Goal: Transaction & Acquisition: Download file/media

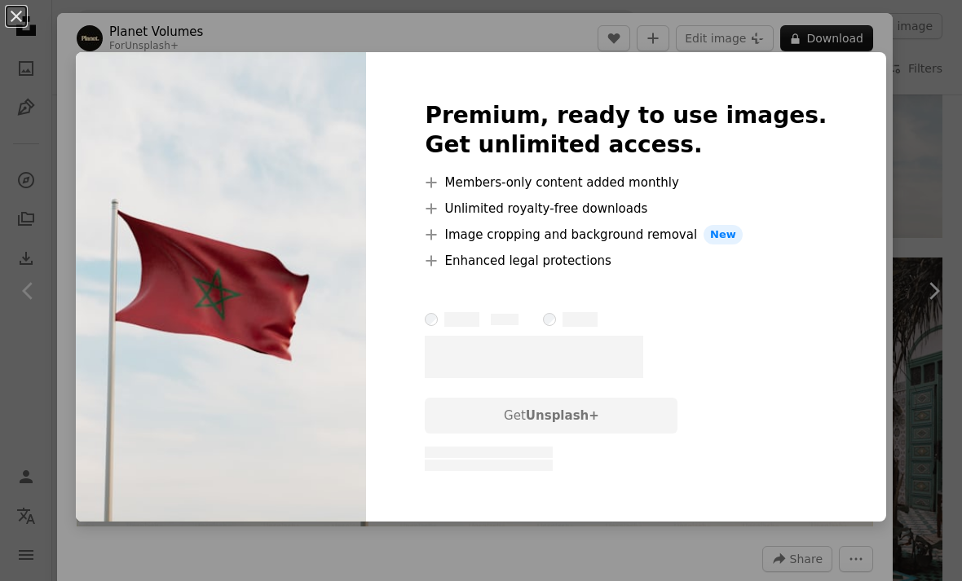
scroll to position [83, 0]
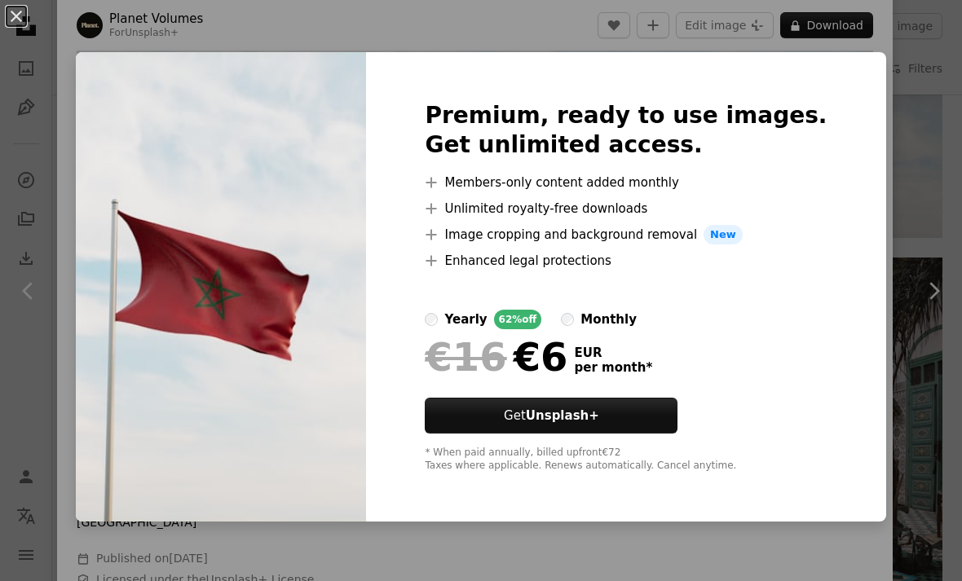
click at [844, 74] on div "Premium, ready to use images. Get unlimited access. A plus sign Members-only co…" at bounding box center [625, 287] width 519 height 470
click at [887, 93] on div "An X shape Premium, ready to use images. Get unlimited access. A plus sign Memb…" at bounding box center [481, 290] width 962 height 581
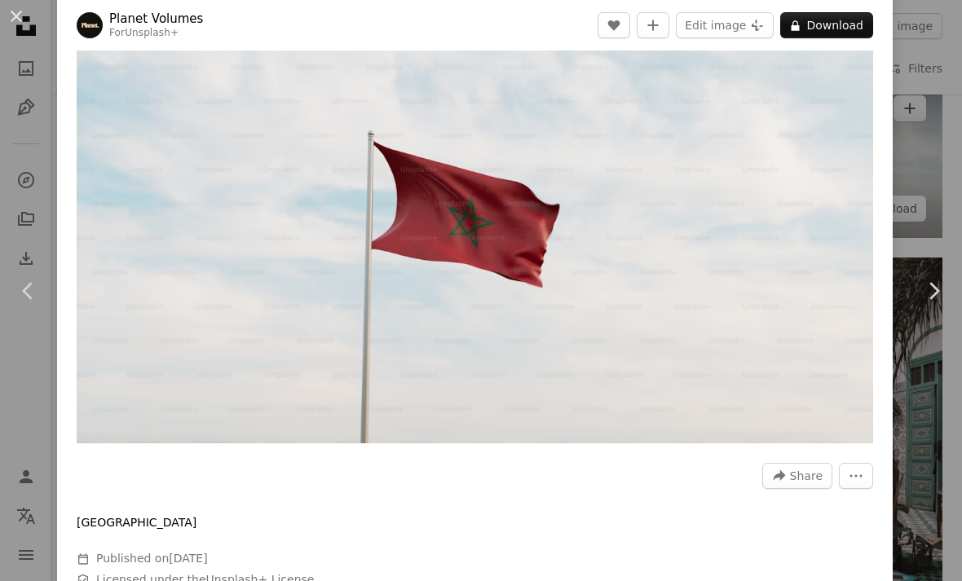
click at [920, 96] on div "An X shape Chevron left Chevron right Planet Volumes For Unsplash+ A heart A pl…" at bounding box center [481, 290] width 962 height 581
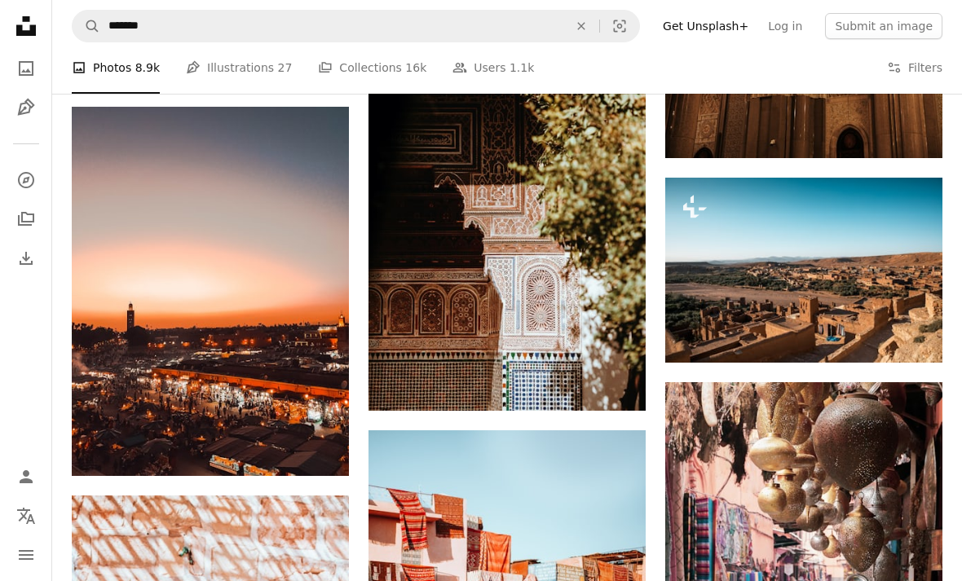
scroll to position [6692, 0]
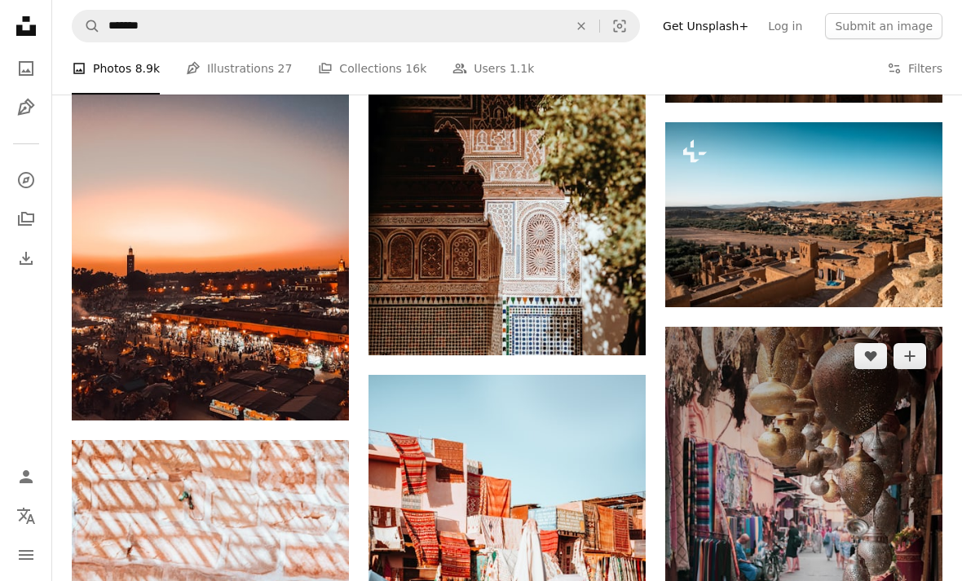
click at [815, 458] on img at bounding box center [803, 535] width 277 height 416
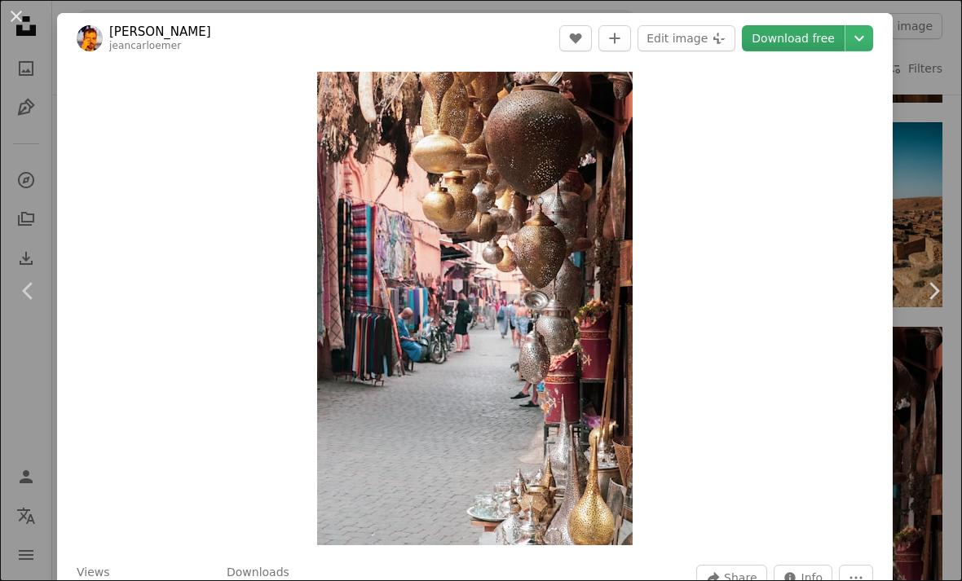
click at [805, 38] on link "Download free" at bounding box center [793, 38] width 103 height 26
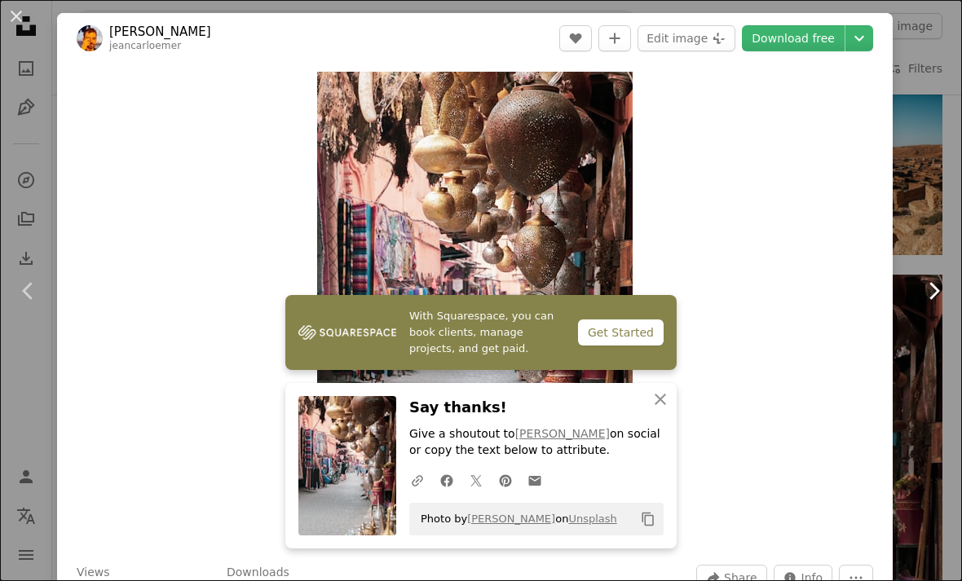
click at [942, 350] on link "Chevron right" at bounding box center [933, 291] width 57 height 157
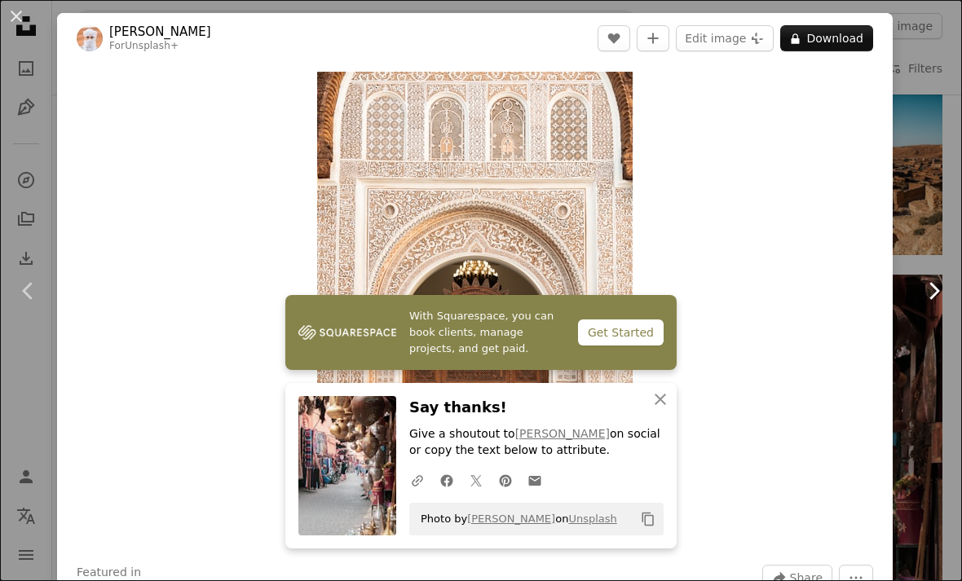
click at [943, 307] on link "Chevron right" at bounding box center [933, 291] width 57 height 157
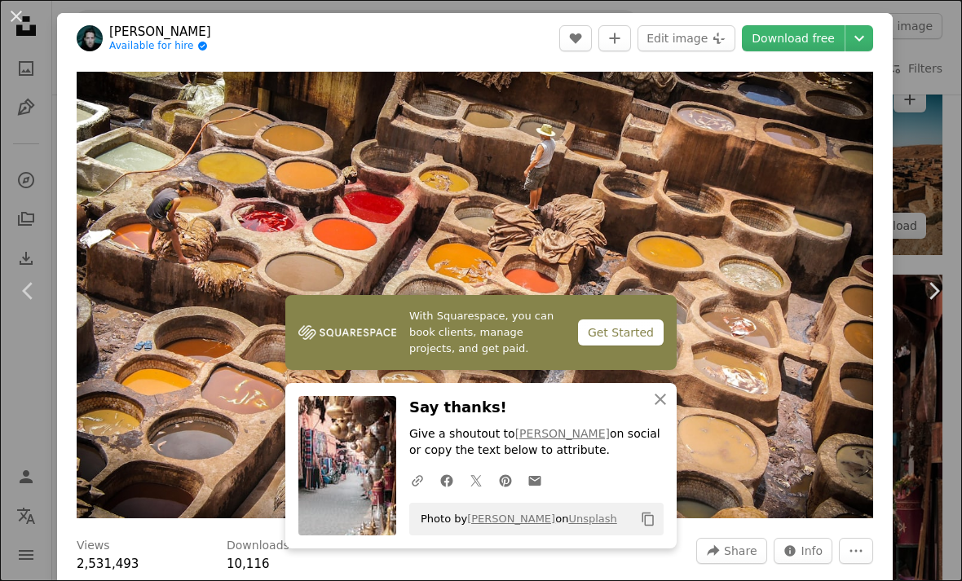
click at [915, 156] on div "An X shape Chevron left Chevron right [PERSON_NAME] Available for hire A checkm…" at bounding box center [481, 290] width 962 height 581
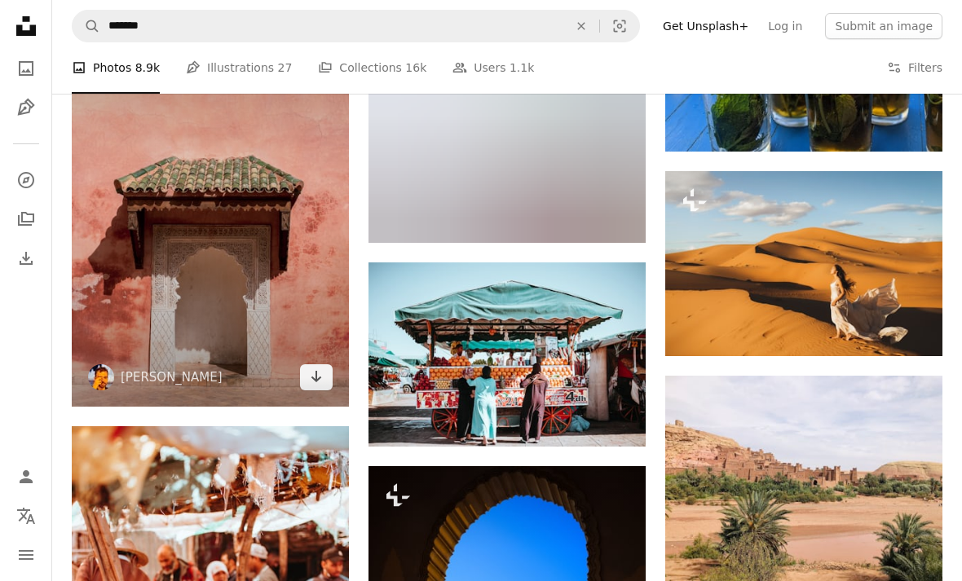
scroll to position [9952, 0]
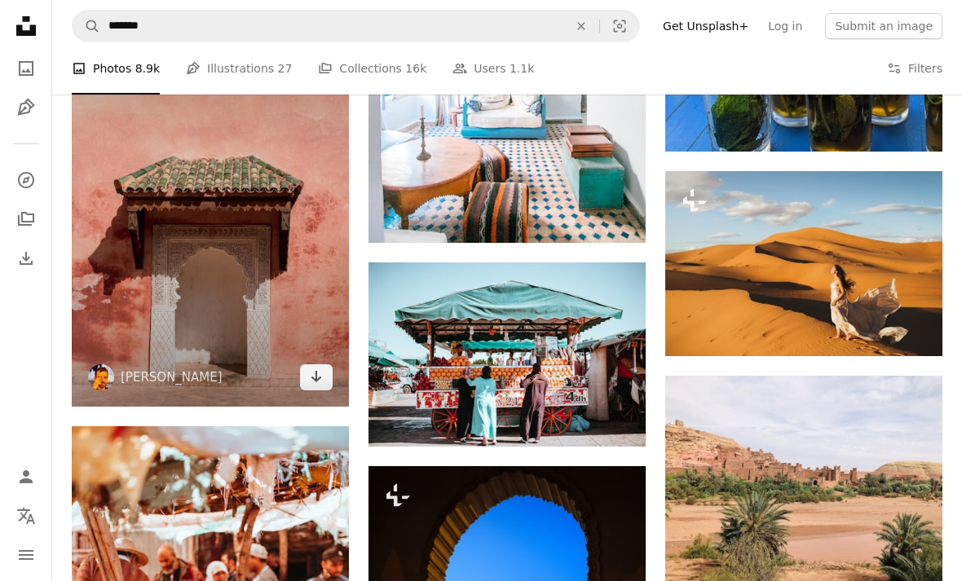
click at [214, 166] on img at bounding box center [210, 199] width 277 height 416
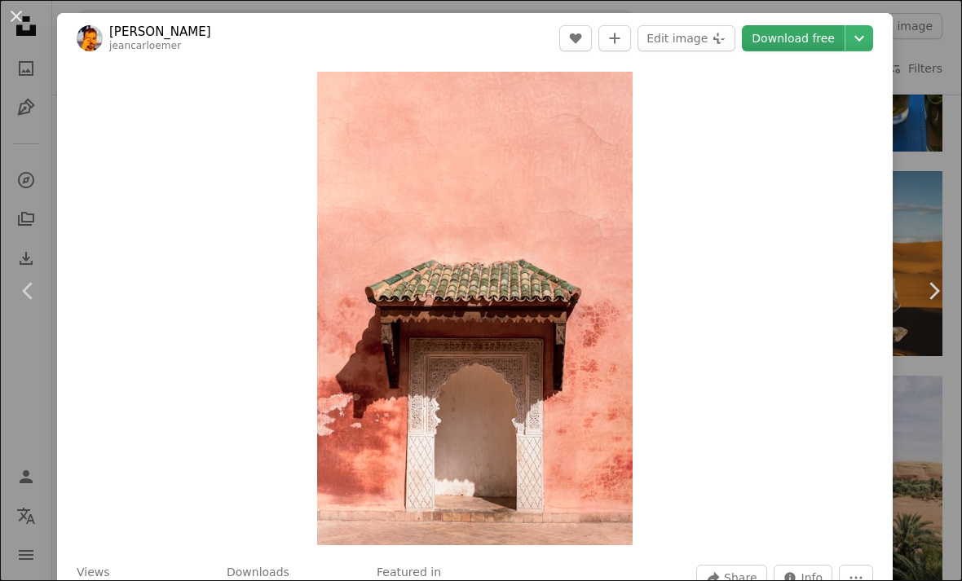
click at [825, 36] on link "Download free" at bounding box center [793, 38] width 103 height 26
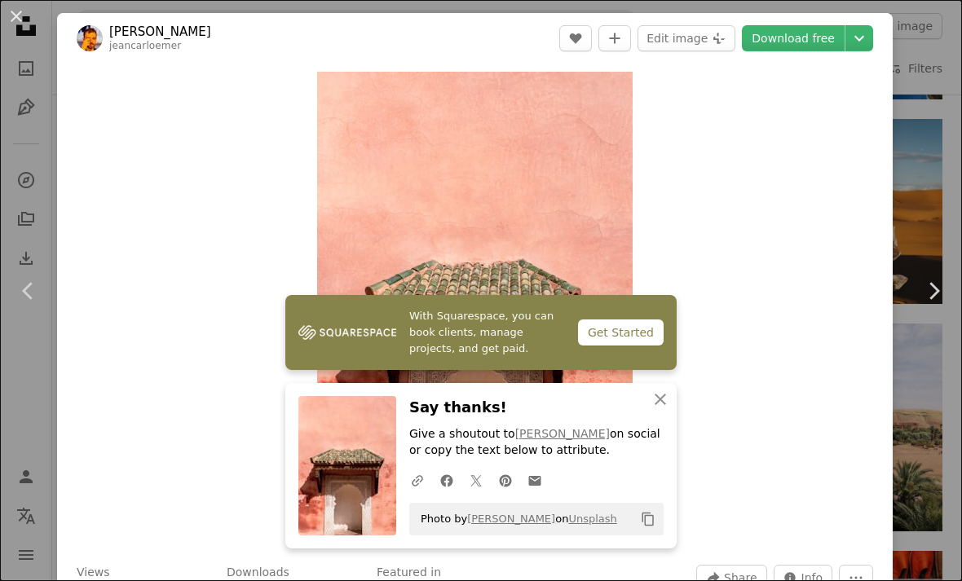
click at [23, 14] on button "An X shape" at bounding box center [17, 17] width 20 height 20
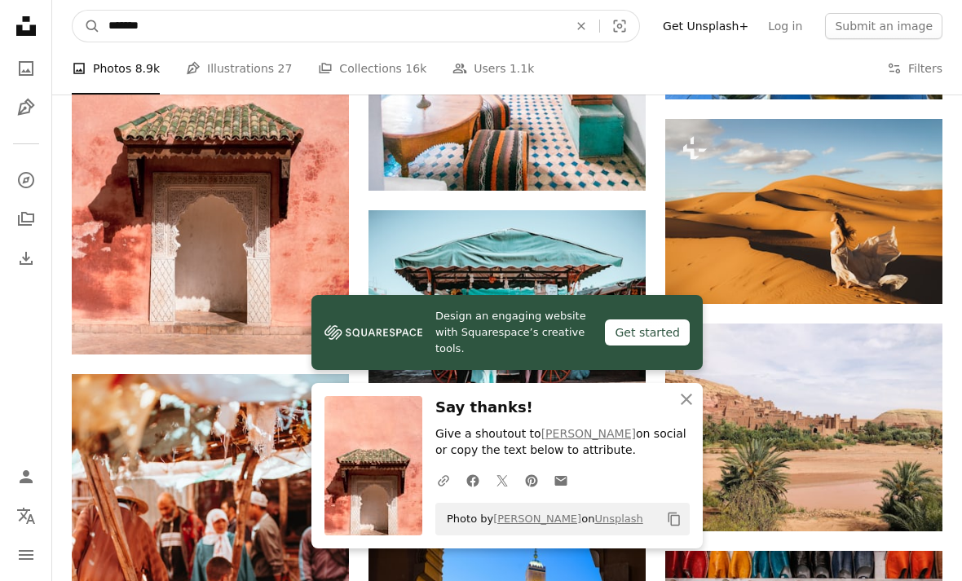
click at [406, 35] on input "*******" at bounding box center [331, 26] width 463 height 31
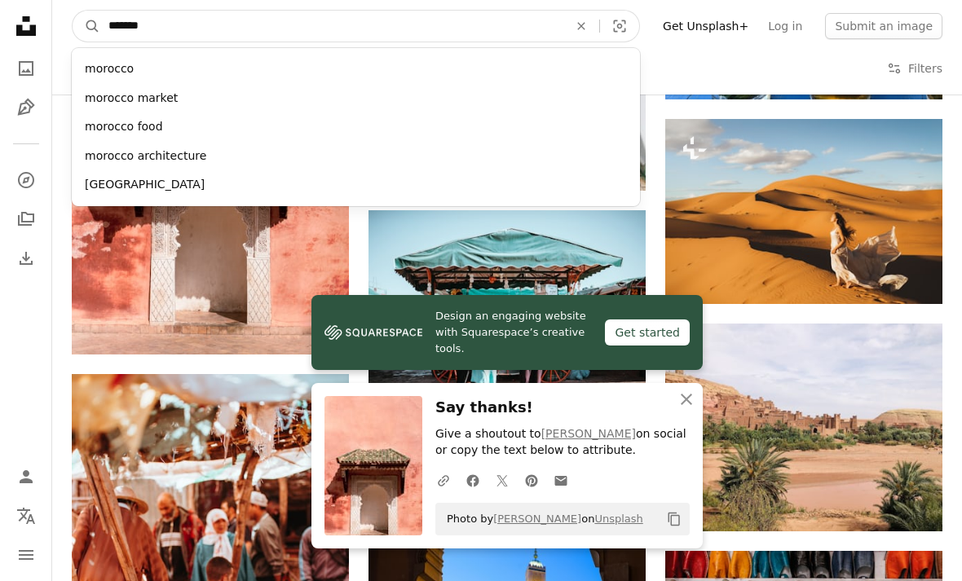
click at [406, 35] on input "*******" at bounding box center [331, 26] width 463 height 31
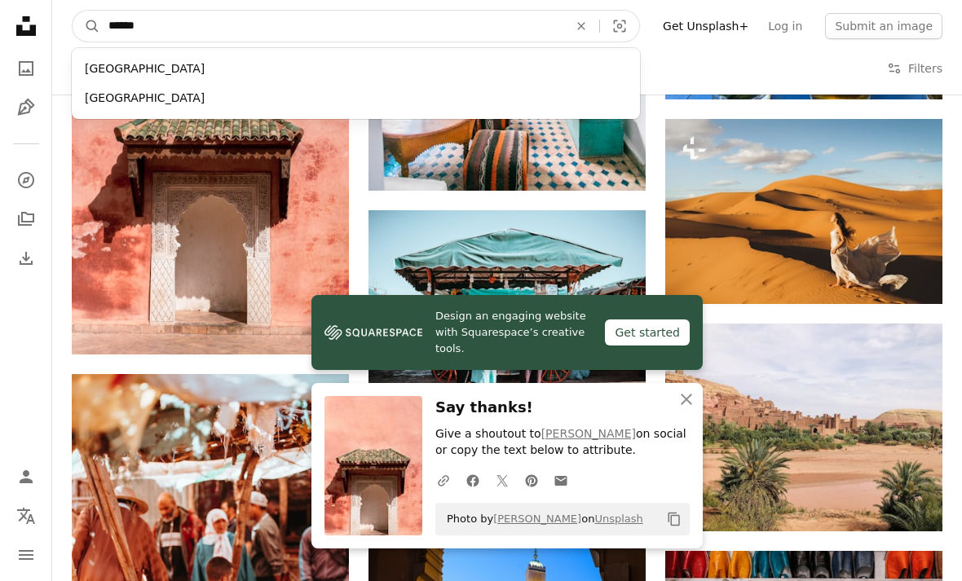
type input "*******"
click at [86, 26] on button "A magnifying glass" at bounding box center [87, 26] width 28 height 31
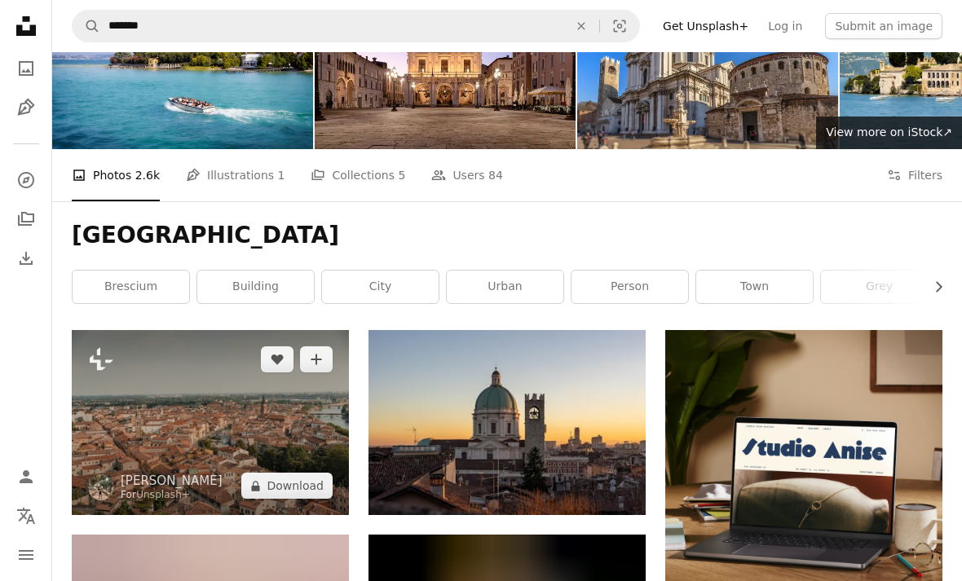
scroll to position [77, 0]
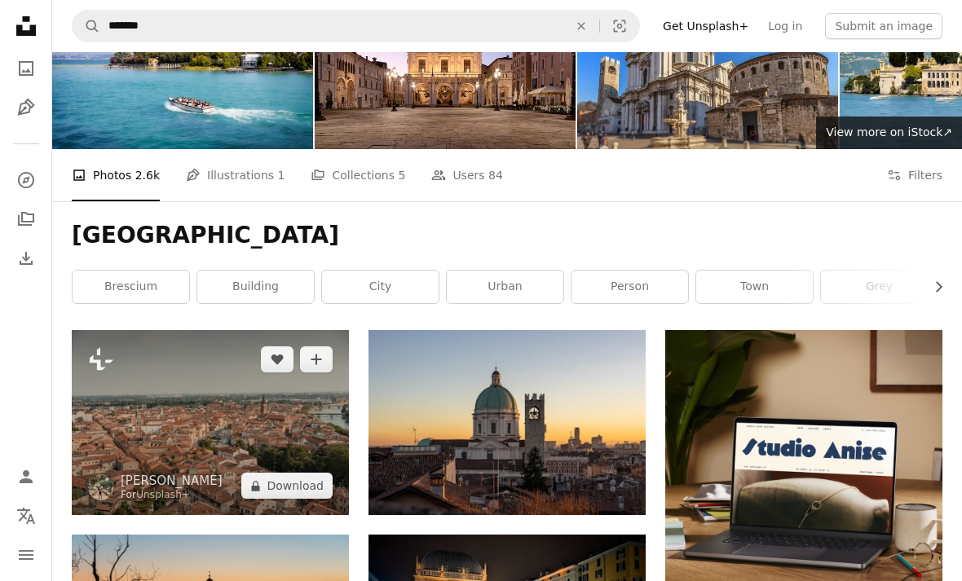
click at [267, 430] on img at bounding box center [210, 422] width 277 height 185
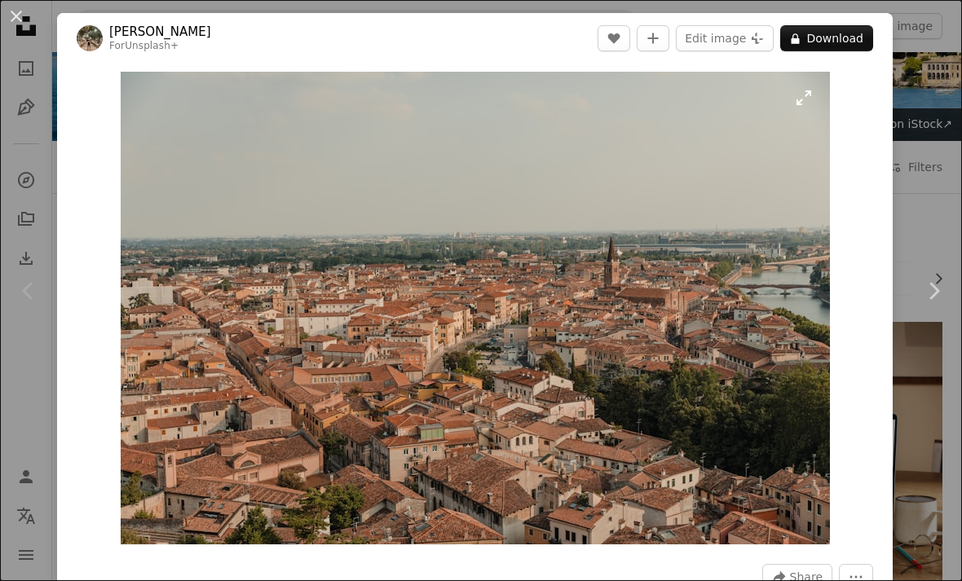
scroll to position [77, 0]
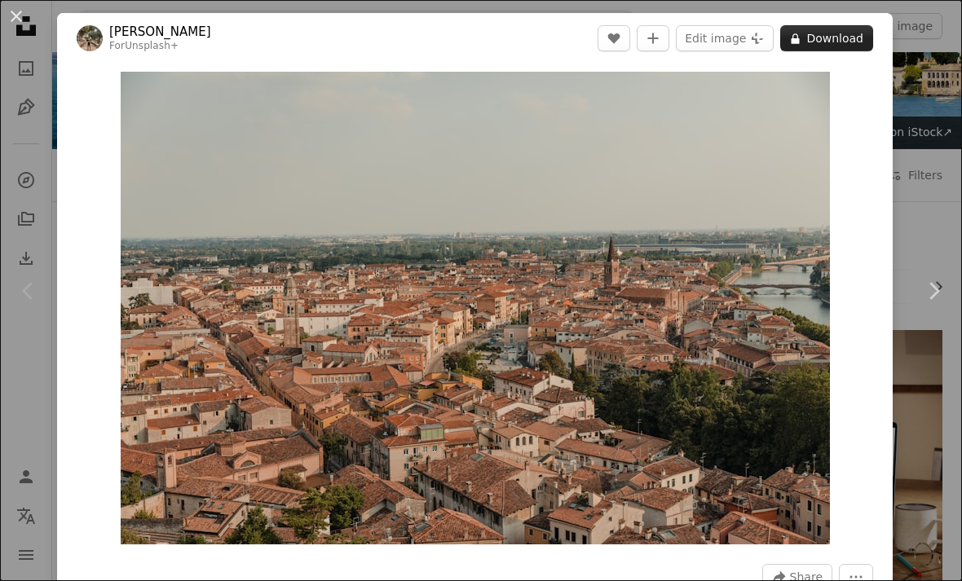
click at [830, 43] on button "A lock Download" at bounding box center [826, 38] width 93 height 26
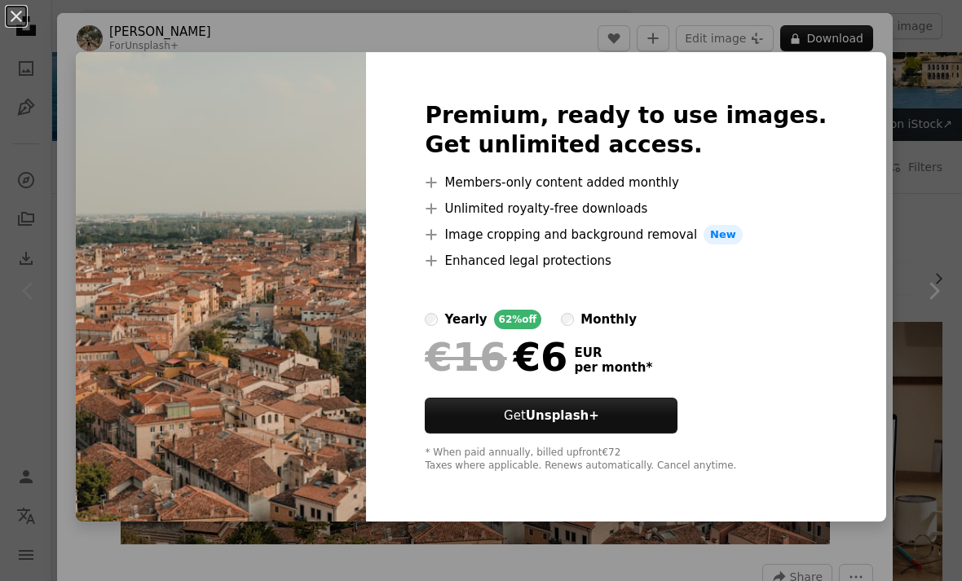
scroll to position [77, 0]
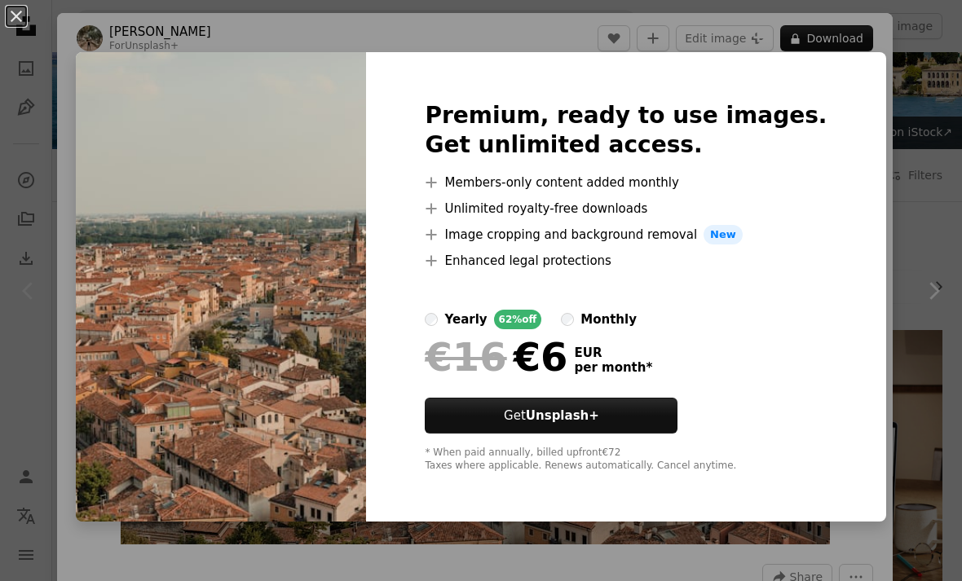
click at [859, 125] on div "An X shape Premium, ready to use images. Get unlimited access. A plus sign Memb…" at bounding box center [481, 290] width 962 height 581
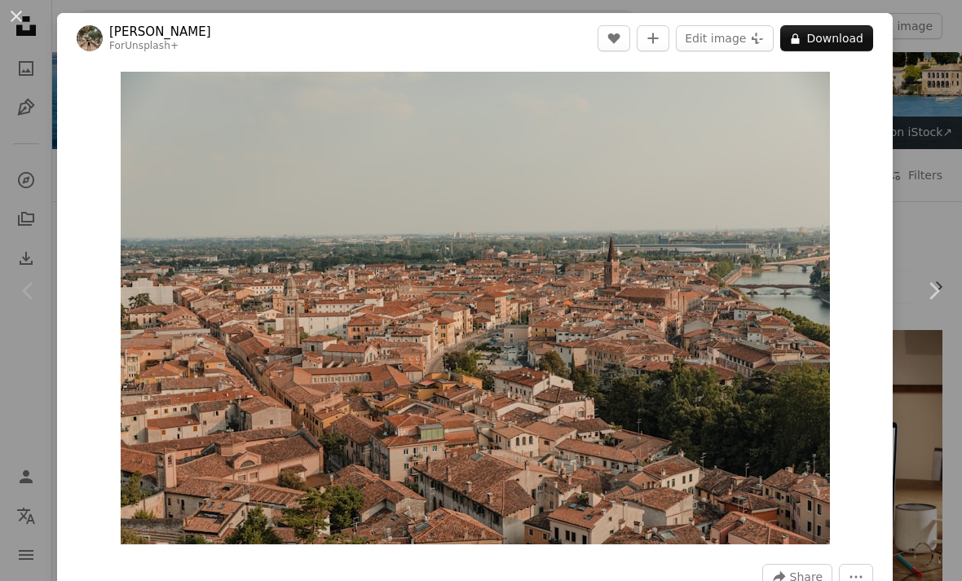
click at [929, 126] on div "An X shape Chevron left Chevron right [PERSON_NAME] For Unsplash+ A heart A plu…" at bounding box center [481, 290] width 962 height 581
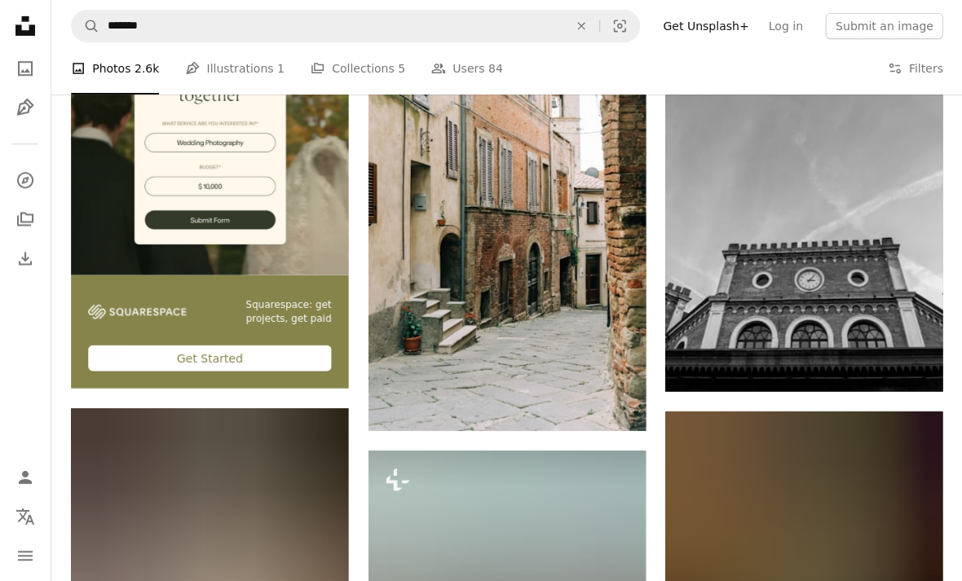
scroll to position [3048, 0]
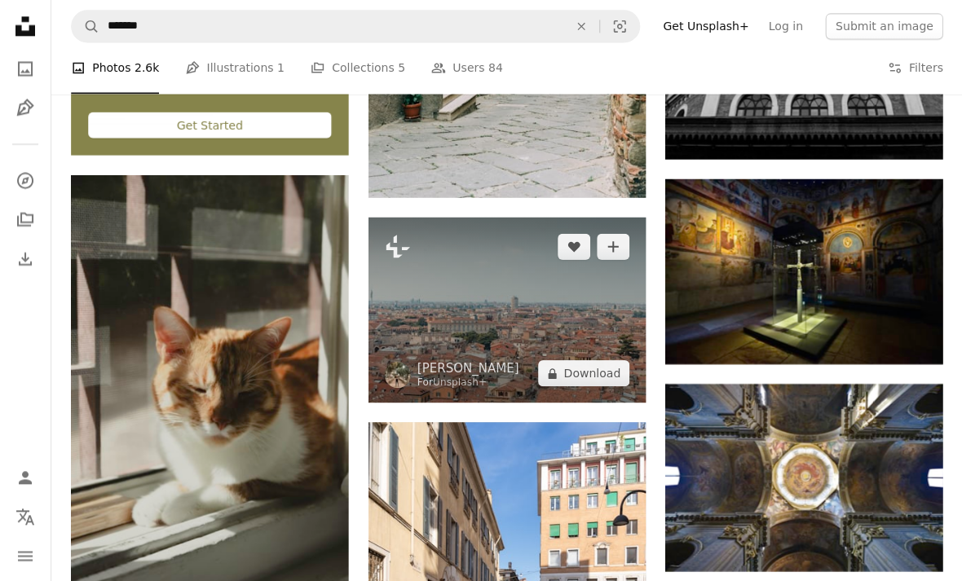
click at [549, 303] on img at bounding box center [507, 309] width 277 height 185
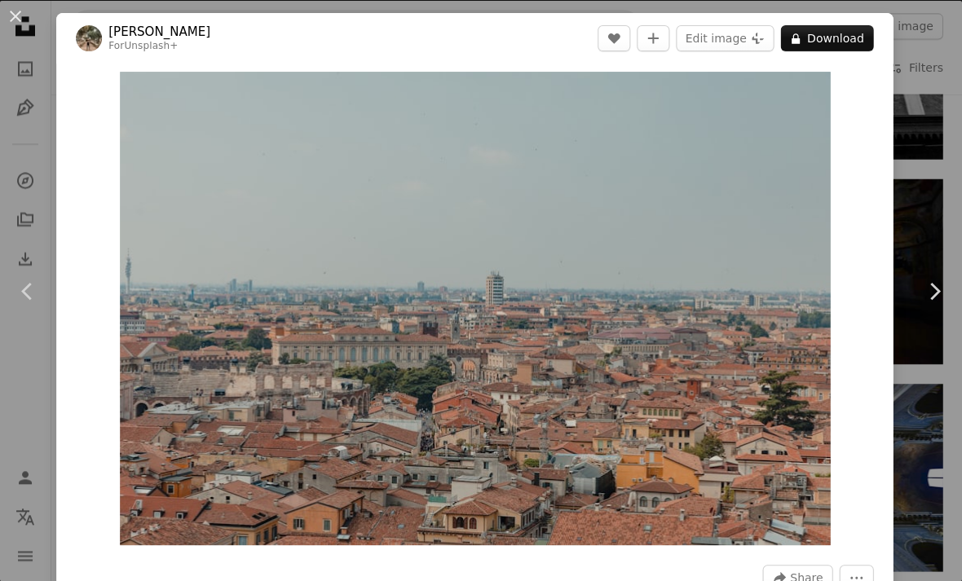
click at [950, 210] on div "An X shape Chevron left Chevron right [PERSON_NAME] For Unsplash+ A heart A plu…" at bounding box center [481, 290] width 962 height 581
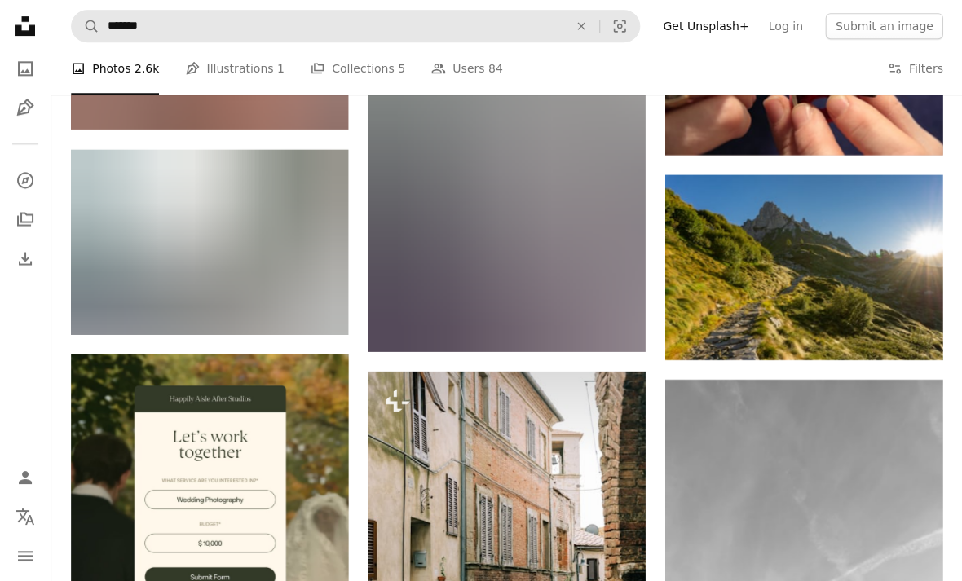
scroll to position [2458, 0]
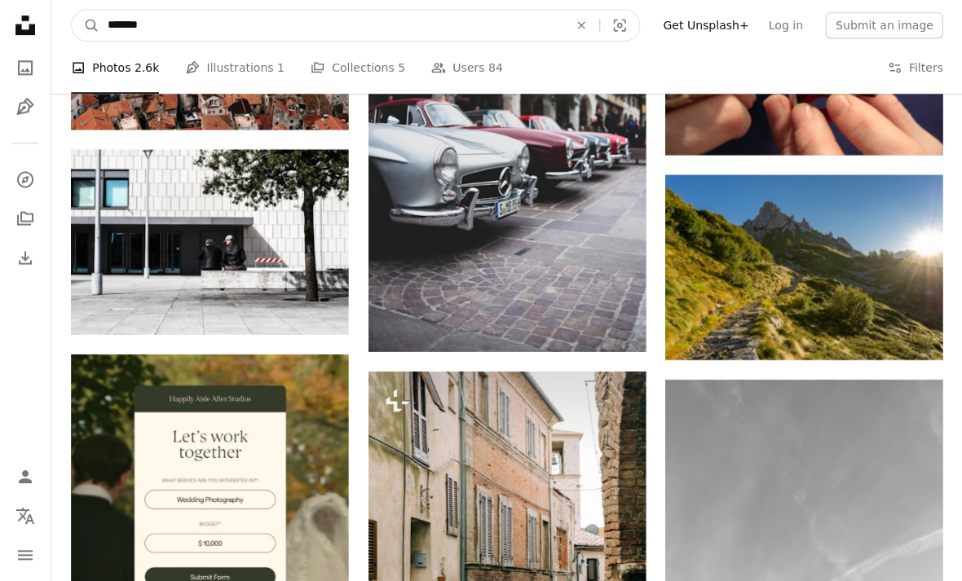
click at [160, 21] on input "*******" at bounding box center [331, 26] width 463 height 31
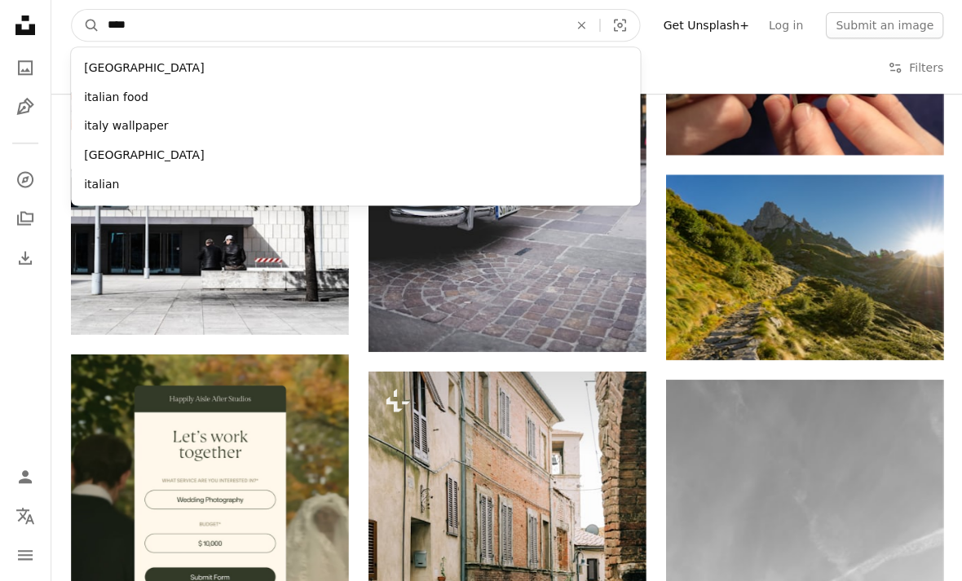
type input "*****"
click at [86, 24] on button "A magnifying glass" at bounding box center [87, 26] width 28 height 31
